Goal: Transaction & Acquisition: Purchase product/service

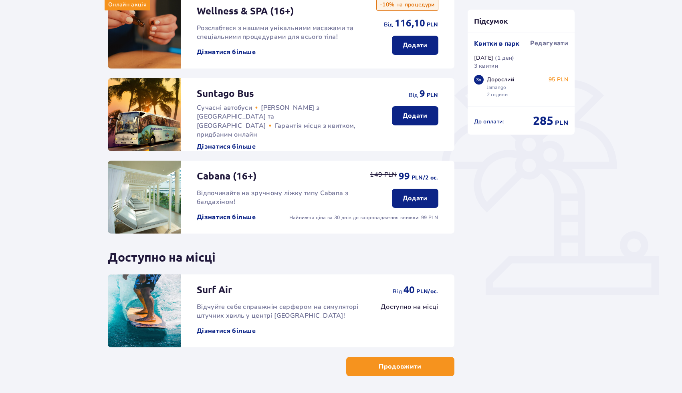
scroll to position [150, 0]
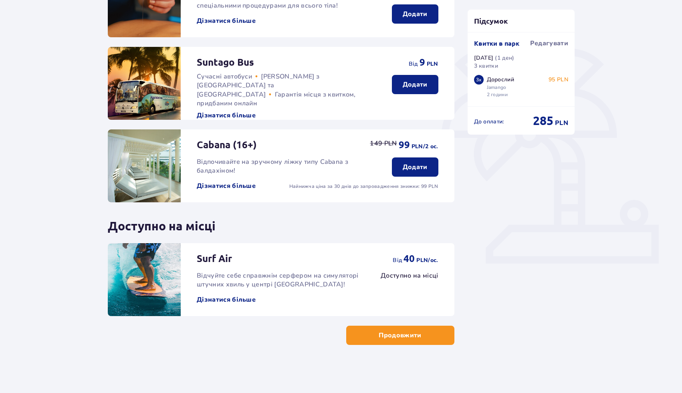
click at [420, 334] on span "button" at bounding box center [423, 335] width 10 height 10
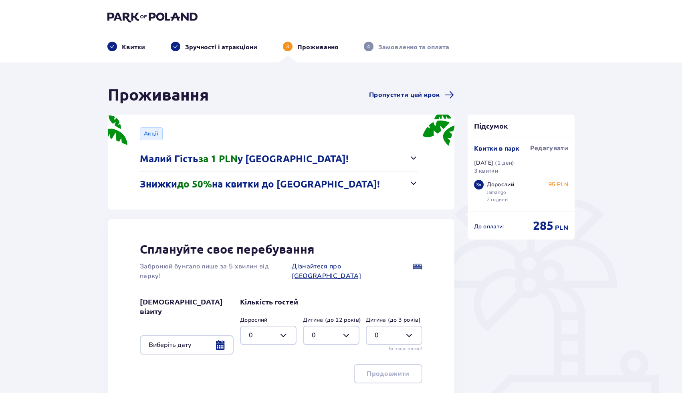
click at [315, 184] on p "Знижки до 50% на квитки до Suntago!" at bounding box center [260, 184] width 240 height 12
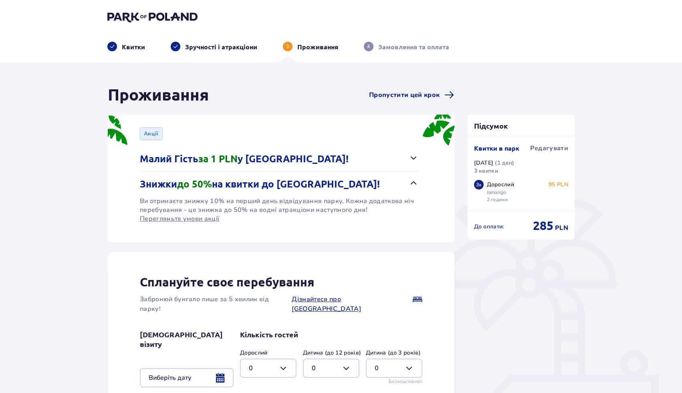
click at [315, 184] on p "Знижки до 50% на квитки до Suntago!" at bounding box center [260, 184] width 240 height 12
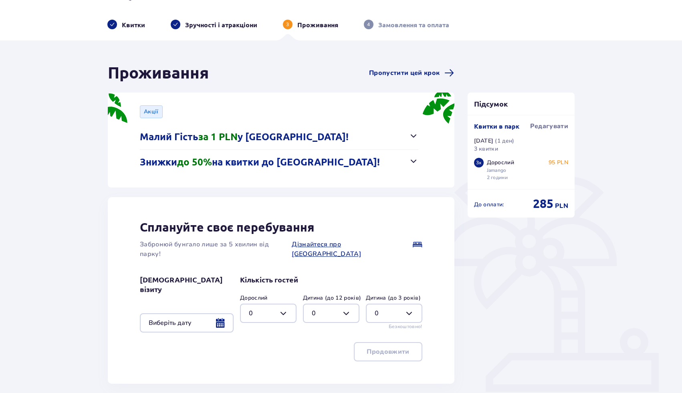
scroll to position [78, 0]
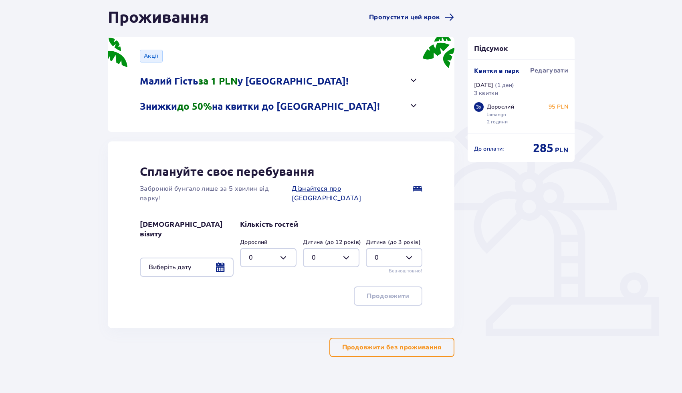
click at [220, 258] on div at bounding box center [187, 267] width 94 height 19
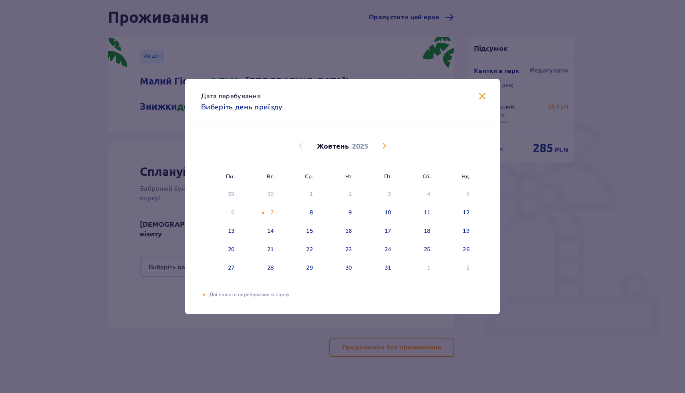
click at [483, 99] on span "Закрити" at bounding box center [482, 97] width 10 height 10
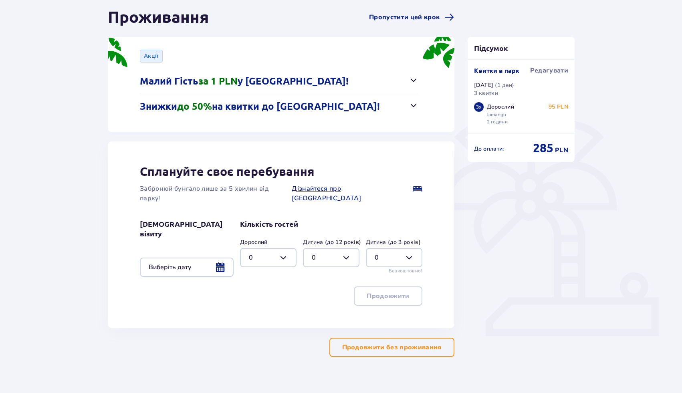
click at [405, 338] on button "Продовжити без проживання" at bounding box center [391, 347] width 125 height 19
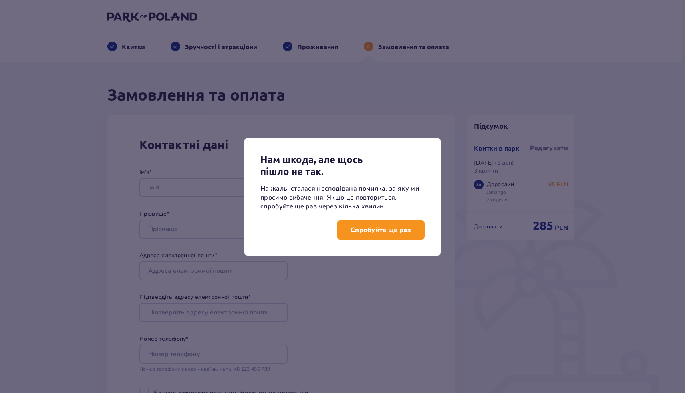
click at [392, 231] on p "Спробуйте ще раз" at bounding box center [380, 230] width 60 height 9
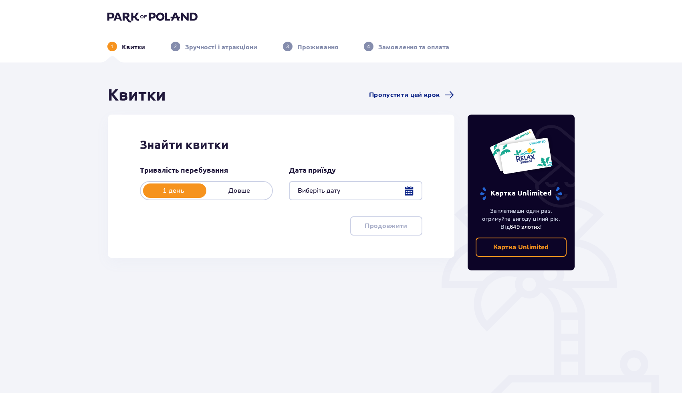
click at [414, 185] on div at bounding box center [355, 190] width 133 height 19
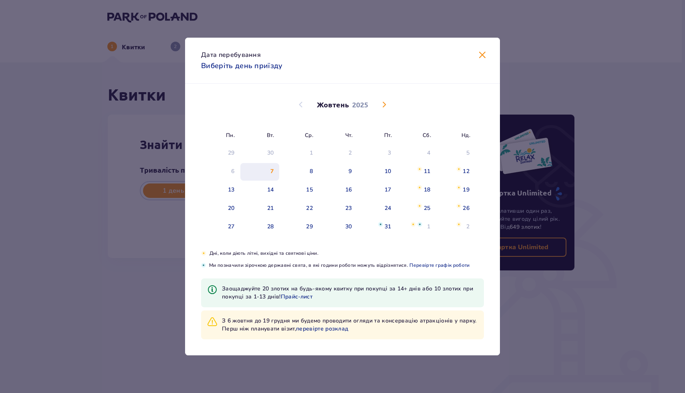
click at [270, 167] on div "7" at bounding box center [259, 172] width 39 height 18
type input "07.10.25"
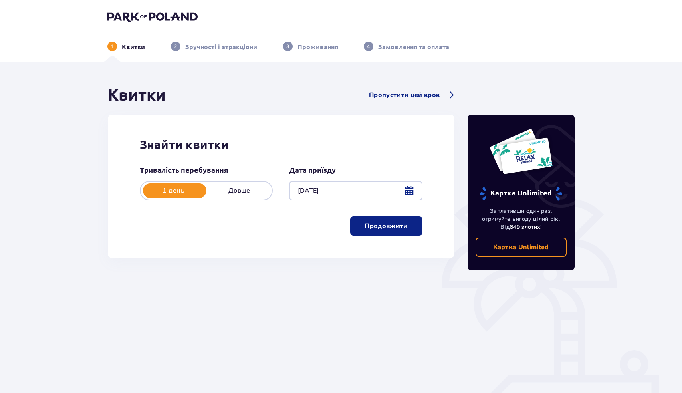
click at [396, 224] on p "Продовжити" at bounding box center [386, 226] width 42 height 9
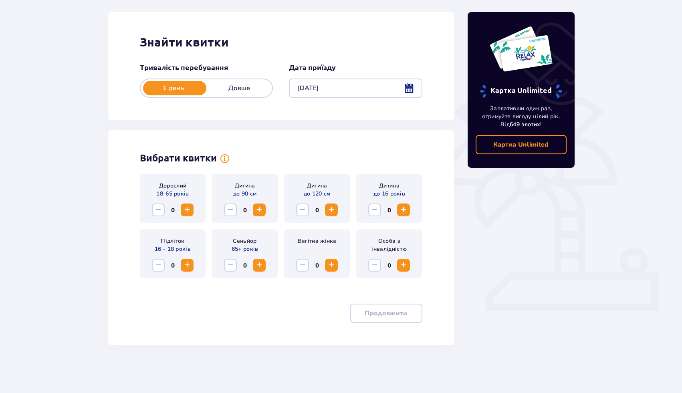
scroll to position [103, 0]
click at [185, 211] on span "Збільшити" at bounding box center [187, 210] width 10 height 10
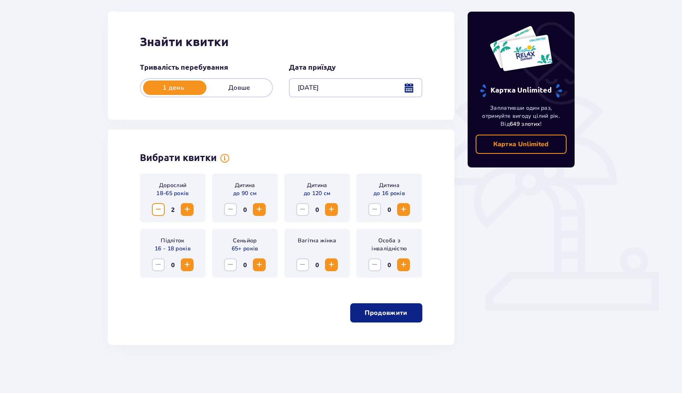
click at [185, 211] on span "Збільшити" at bounding box center [187, 210] width 10 height 10
click at [384, 313] on p "Продовжити" at bounding box center [386, 312] width 42 height 9
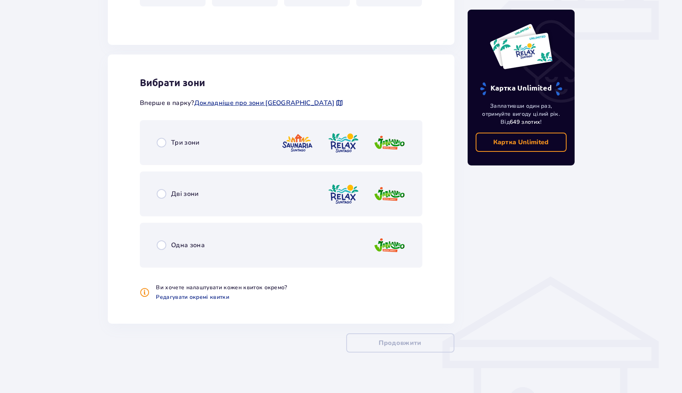
scroll to position [382, 0]
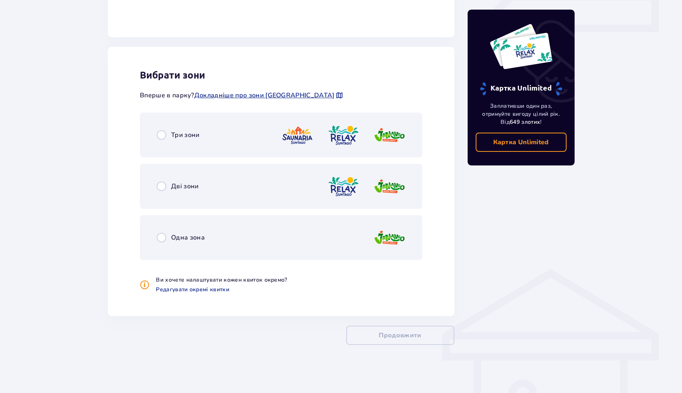
click at [182, 226] on div "Одна зона" at bounding box center [281, 237] width 282 height 45
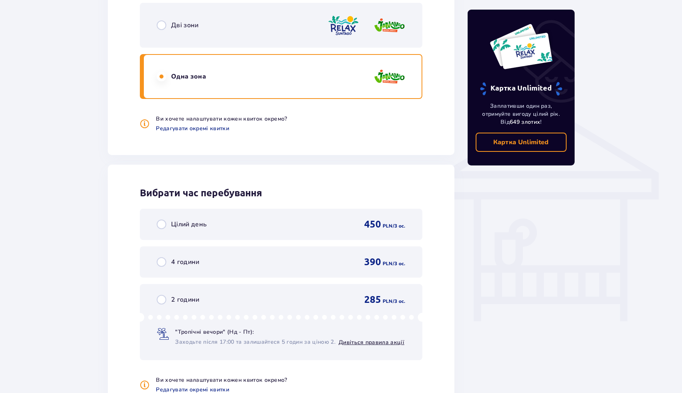
scroll to position [606, 0]
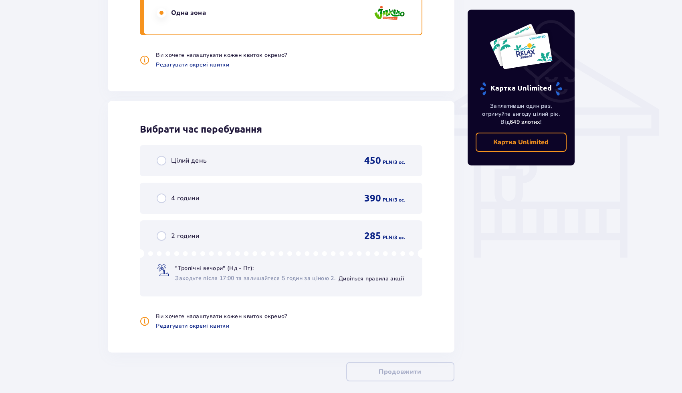
click at [267, 243] on div "2 години 285 PLN / 3 oc. "Тропічні вечори" (Нд - Пт): Заходьте після 17:00 та з…" at bounding box center [281, 258] width 282 height 76
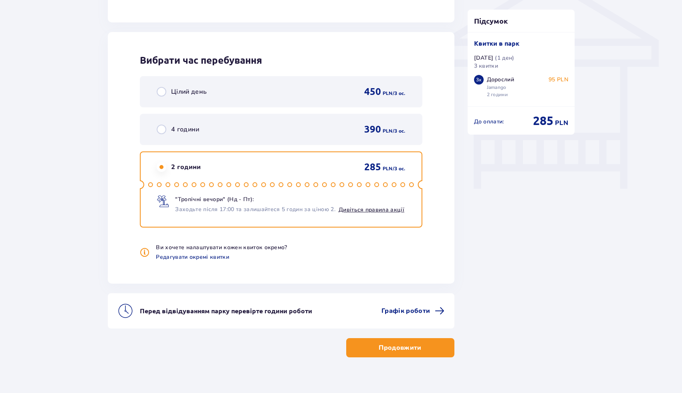
scroll to position [688, 0]
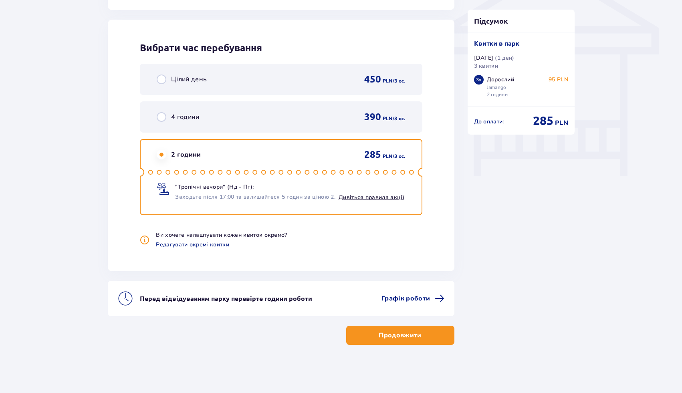
click at [401, 336] on p "Продовжити" at bounding box center [400, 335] width 42 height 9
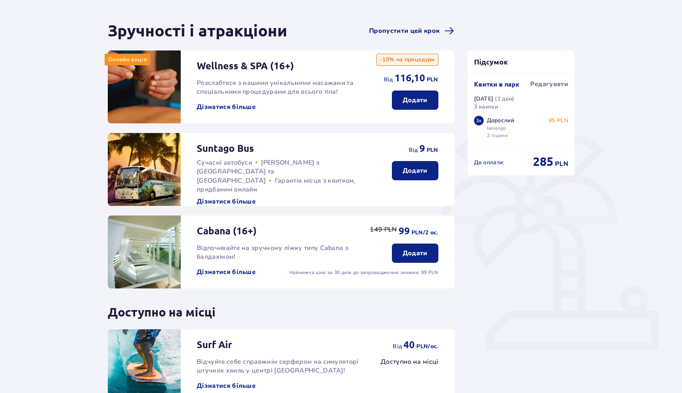
scroll to position [150, 0]
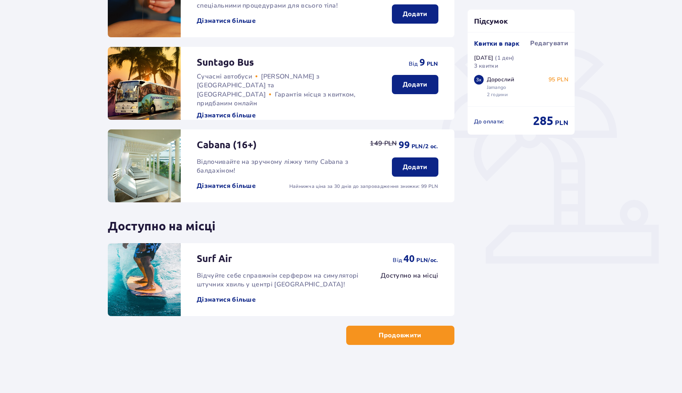
click at [421, 337] on span "button" at bounding box center [423, 335] width 10 height 10
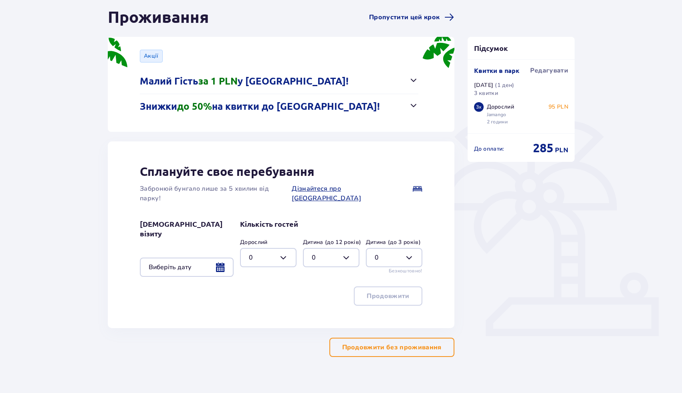
click at [364, 343] on p "Продовжити без проживання" at bounding box center [391, 347] width 99 height 9
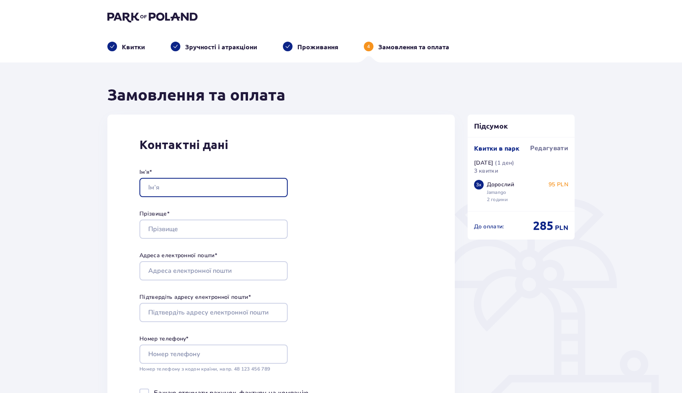
click at [183, 181] on input "Ім’я *" at bounding box center [213, 187] width 148 height 19
type input "Oleksandr"
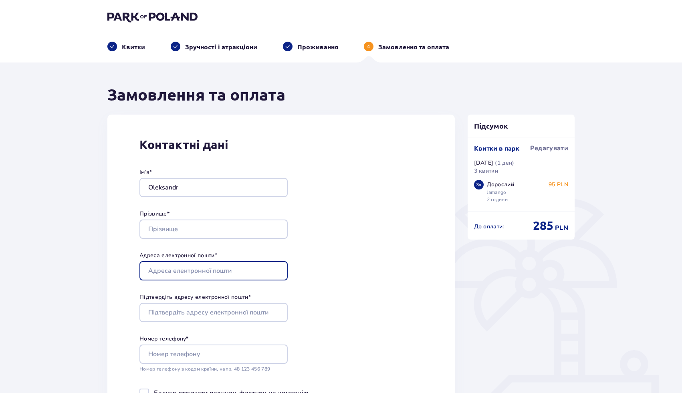
type input "alexandr.ksiondzyk@gmail.com"
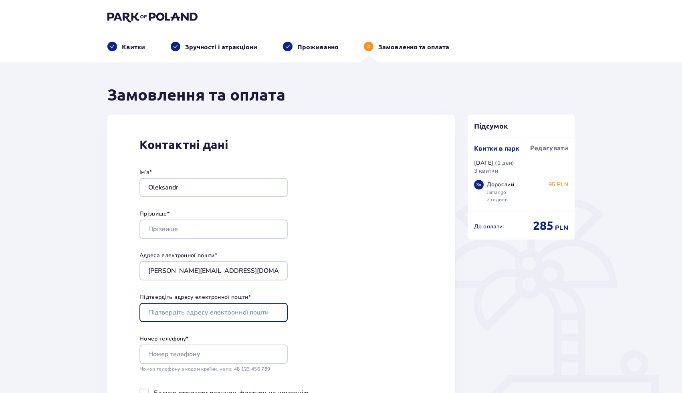
type input "alexandr.ksiondzyk@gmail.com"
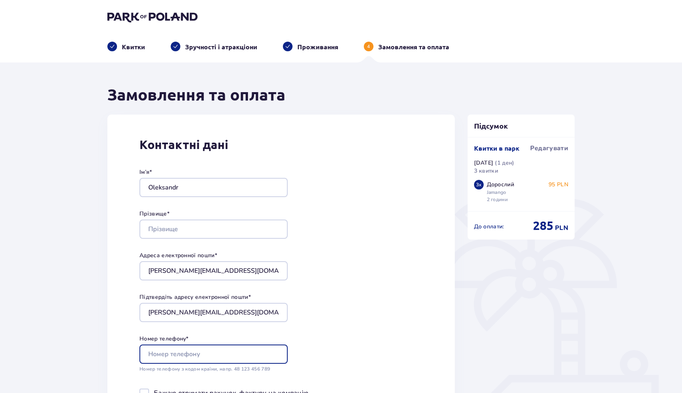
type input "0939963131"
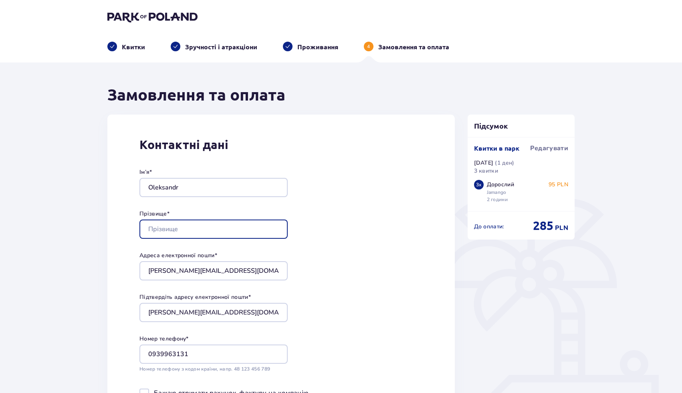
click at [225, 227] on input "Прізвище *" at bounding box center [213, 229] width 148 height 19
type input "Ksondzyk"
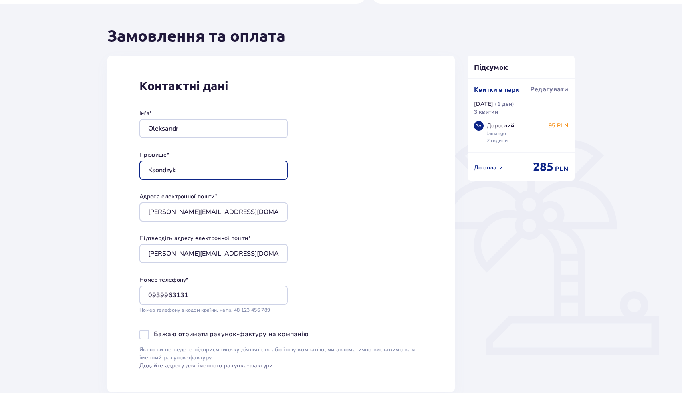
scroll to position [162, 0]
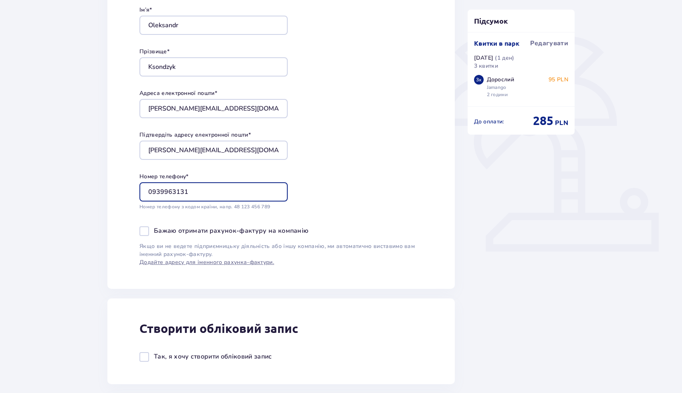
click at [194, 190] on input "0939963131" at bounding box center [213, 191] width 148 height 19
type input "573385485"
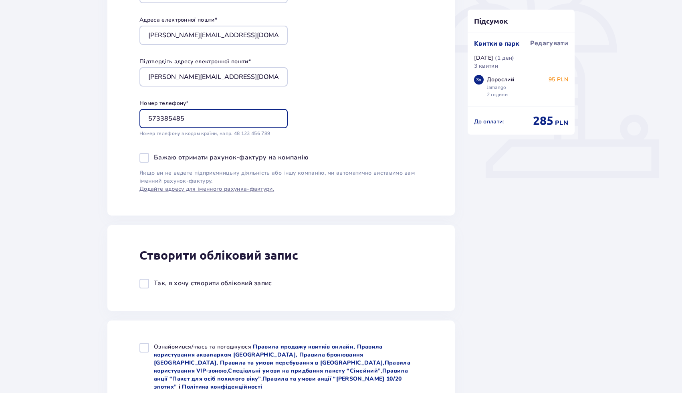
scroll to position [290, 0]
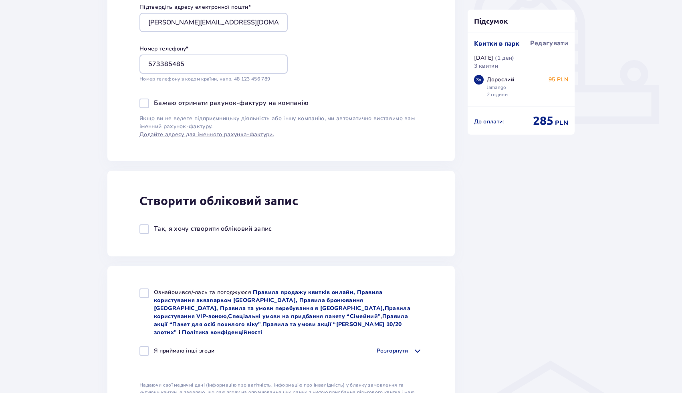
click at [197, 291] on span "Ознайомився/-лась та погоджуюся" at bounding box center [203, 292] width 99 height 8
checkbox input "true"
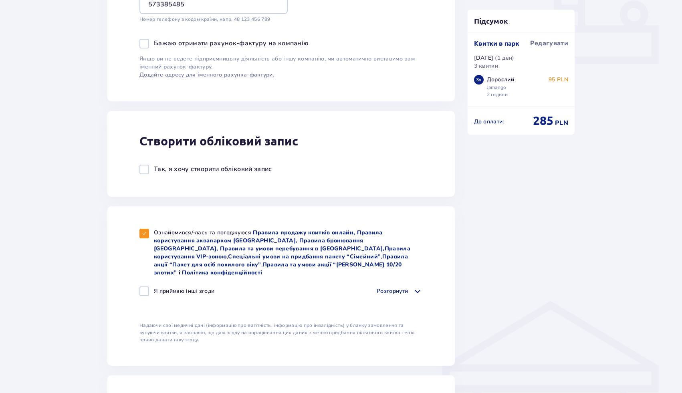
scroll to position [369, 0]
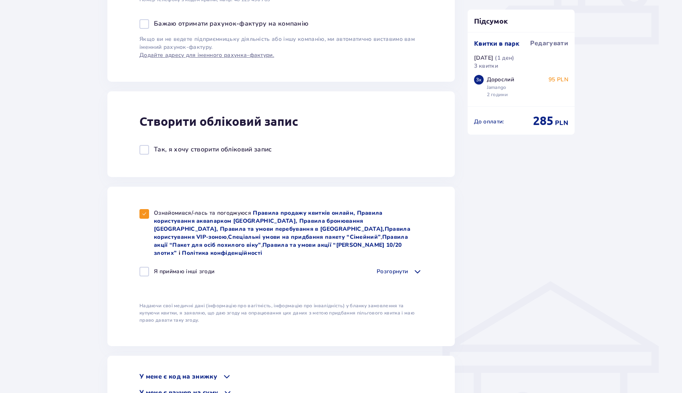
click at [193, 268] on p "Я приймаю інші згоди" at bounding box center [184, 272] width 60 height 8
checkbox input "true"
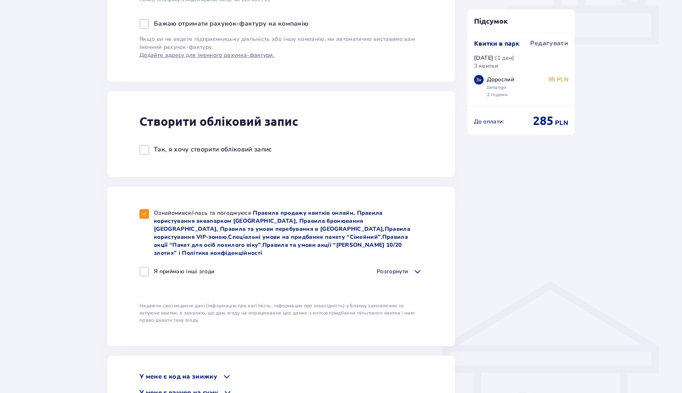
checkbox input "true"
click at [193, 268] on p "Я приймаю інші згоди" at bounding box center [184, 272] width 60 height 8
checkbox input "false"
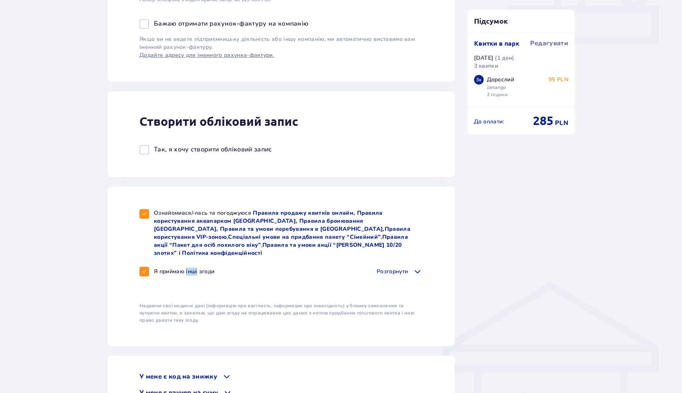
checkbox input "false"
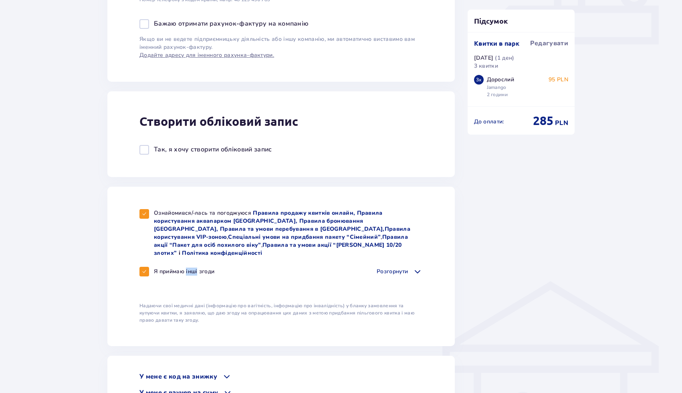
checkbox input "false"
click at [453, 272] on div "Ознайомився/-лась та погоджуюся Правила продажу квитків онлайн, Правила користу…" at bounding box center [280, 266] width 347 height 159
click at [405, 268] on p "Розгорнути" at bounding box center [392, 272] width 31 height 8
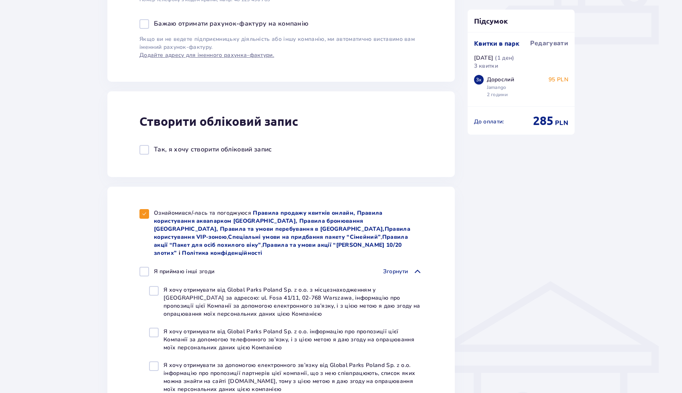
click at [405, 268] on p "Згорнути" at bounding box center [395, 272] width 25 height 8
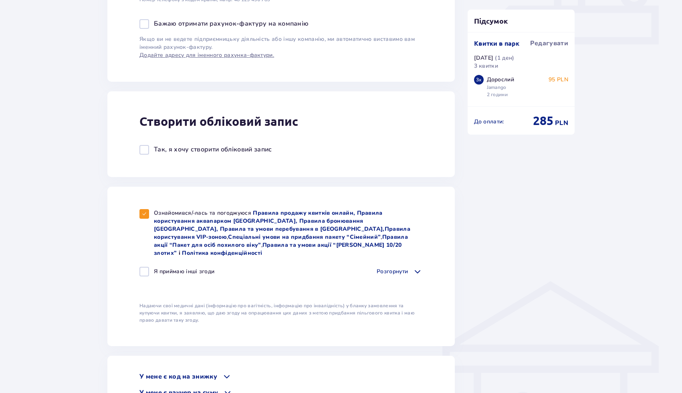
scroll to position [537, 0]
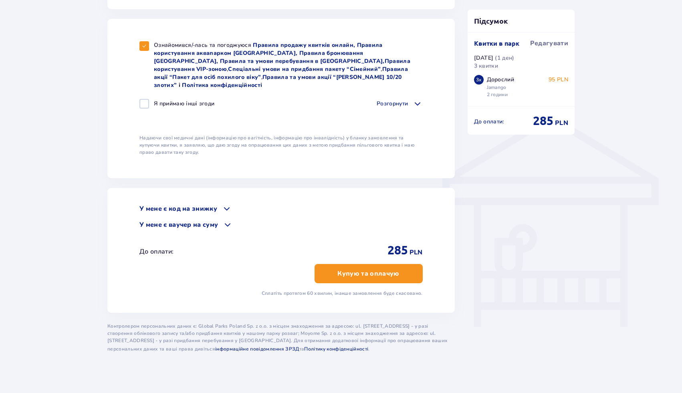
click at [399, 269] on span "button" at bounding box center [401, 274] width 10 height 10
